Goal: Information Seeking & Learning: Understand process/instructions

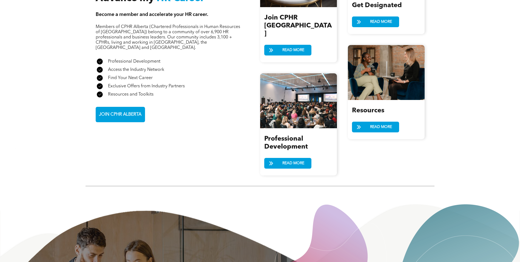
scroll to position [592, 0]
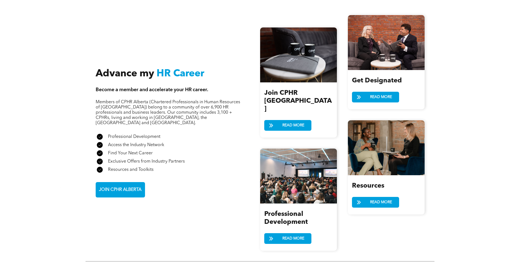
click at [373, 59] on div at bounding box center [386, 42] width 77 height 55
click at [366, 94] on link "READ MORE" at bounding box center [375, 97] width 47 height 11
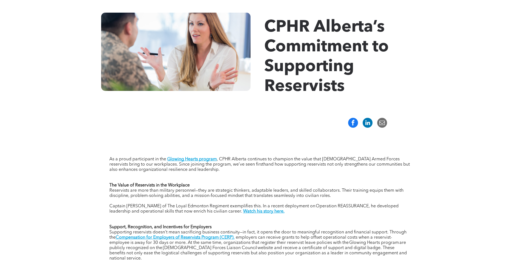
scroll to position [165, 0]
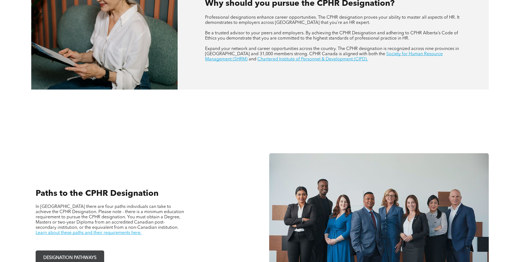
scroll to position [331, 0]
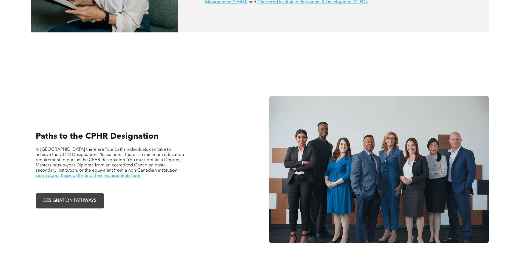
click at [81, 198] on span "DESIGNATION PATHWAYS" at bounding box center [69, 200] width 57 height 11
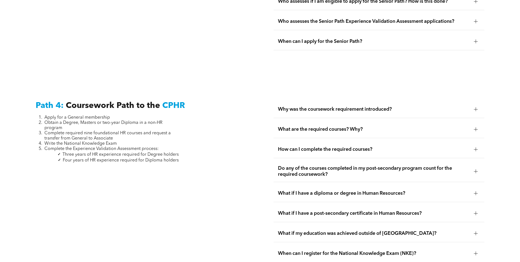
scroll to position [1591, 0]
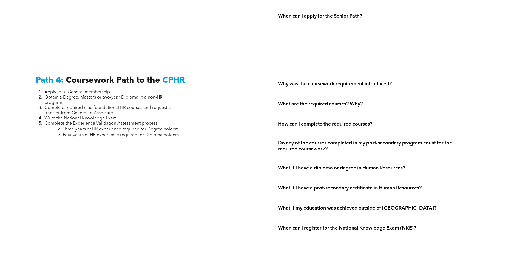
click at [368, 75] on div "Why was the coursework requirement introduced?" at bounding box center [379, 83] width 211 height 17
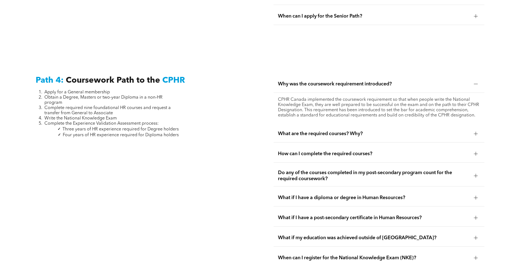
click at [351, 131] on span "What are the required courses? Why?" at bounding box center [374, 134] width 192 height 6
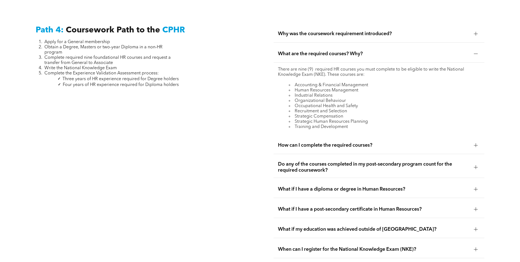
scroll to position [1646, 0]
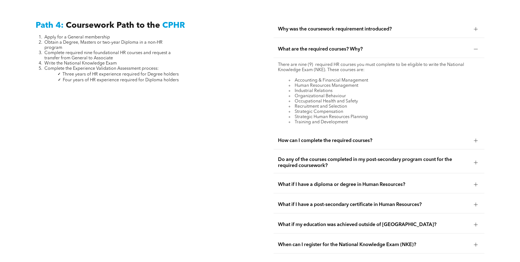
click at [371, 137] on span "How can I complete the required courses?" at bounding box center [374, 140] width 192 height 6
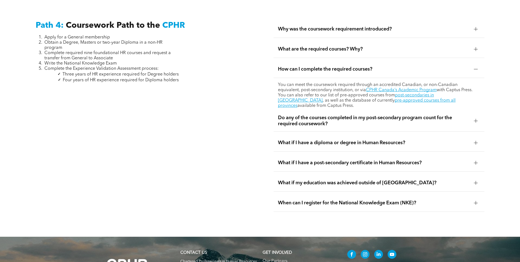
click at [383, 115] on span "Do any of the courses completed in my post-secondary program count for the requ…" at bounding box center [374, 121] width 192 height 12
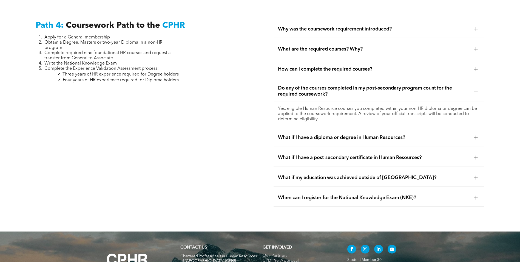
click at [408, 169] on div "What if my education was achieved outside of Canada?" at bounding box center [379, 177] width 211 height 17
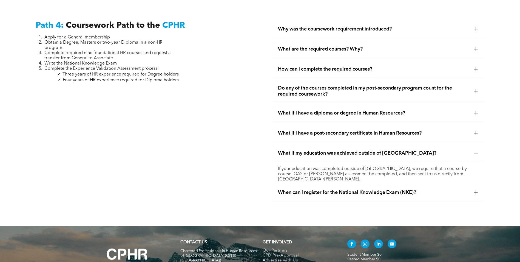
click at [409, 189] on span "When can I register for the National Knowledge Exam (NKE)?" at bounding box center [374, 192] width 192 height 6
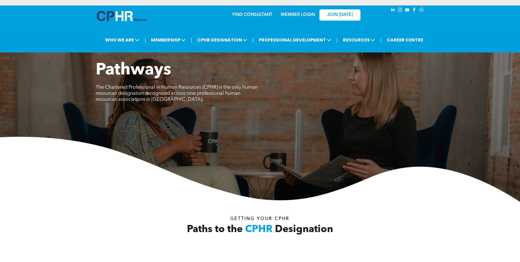
scroll to position [1629, 0]
